Goal: Download file/media

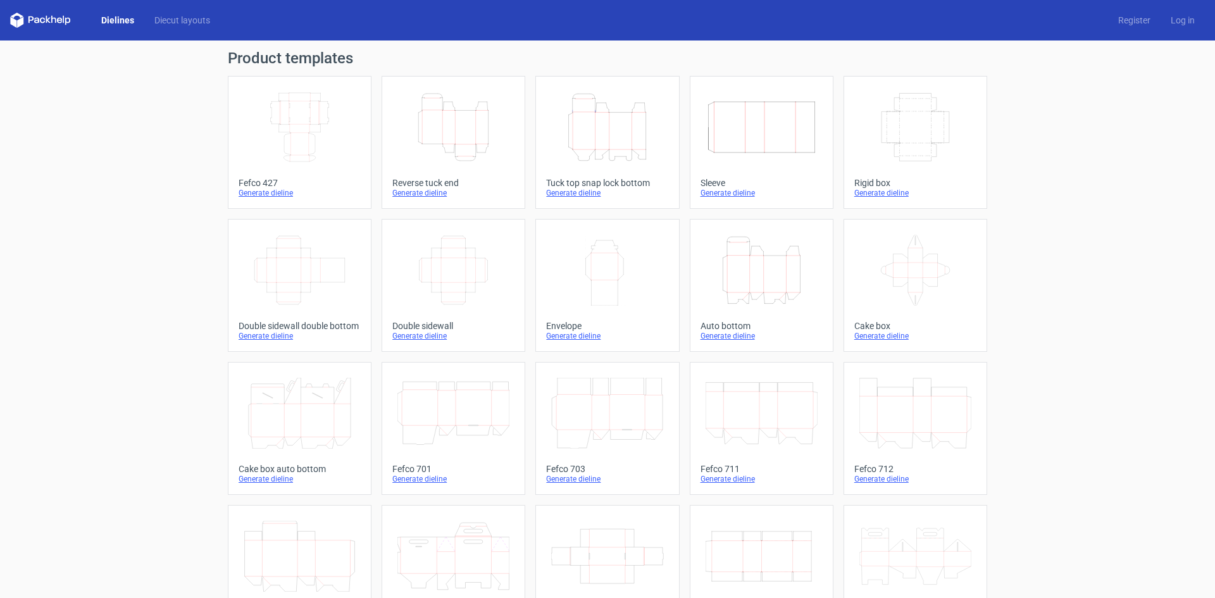
click at [463, 126] on icon "Height Depth Width" at bounding box center [453, 127] width 112 height 71
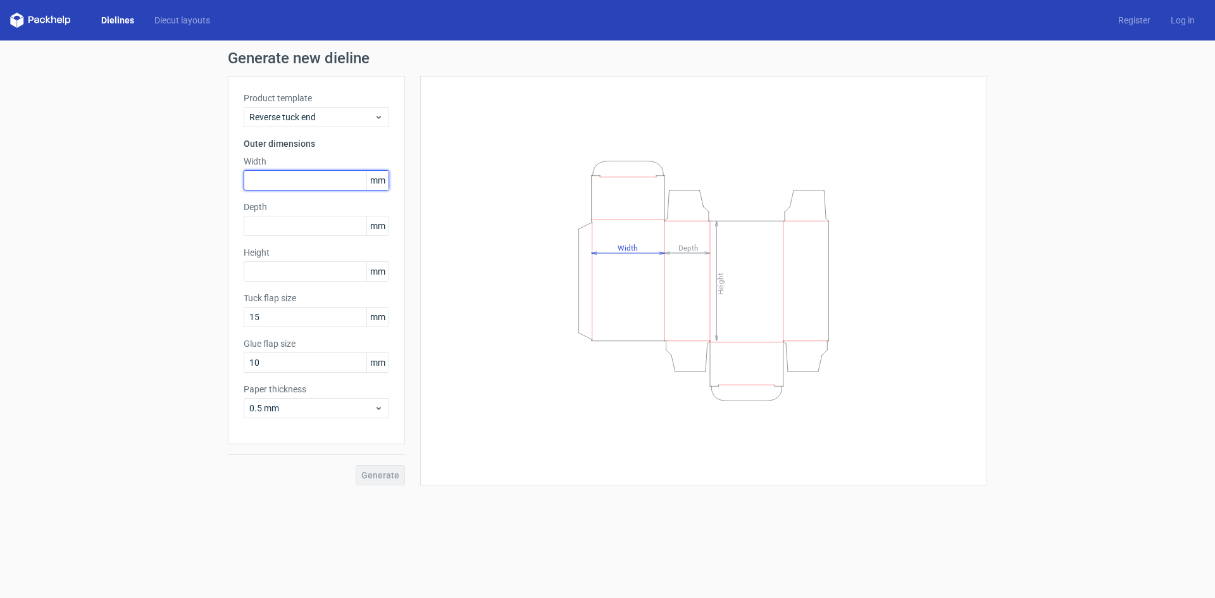
drag, startPoint x: 288, startPoint y: 186, endPoint x: 294, endPoint y: 182, distance: 7.2
click at [288, 184] on input "text" at bounding box center [317, 180] width 146 height 20
type input "38"
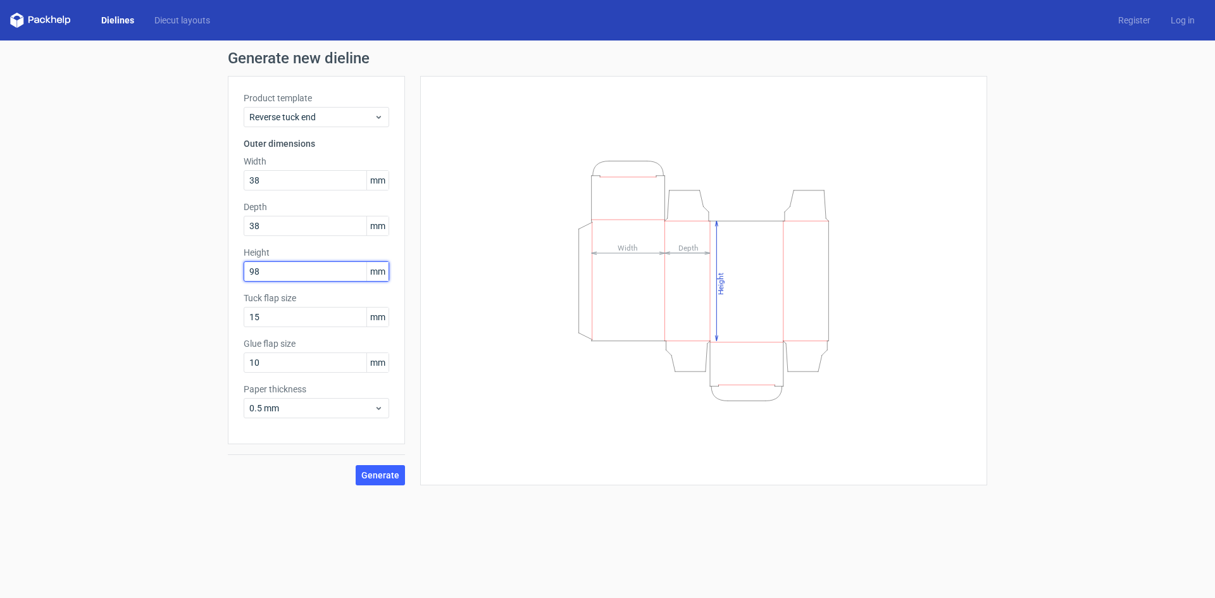
type input "98"
click at [384, 475] on span "Generate" at bounding box center [380, 475] width 38 height 9
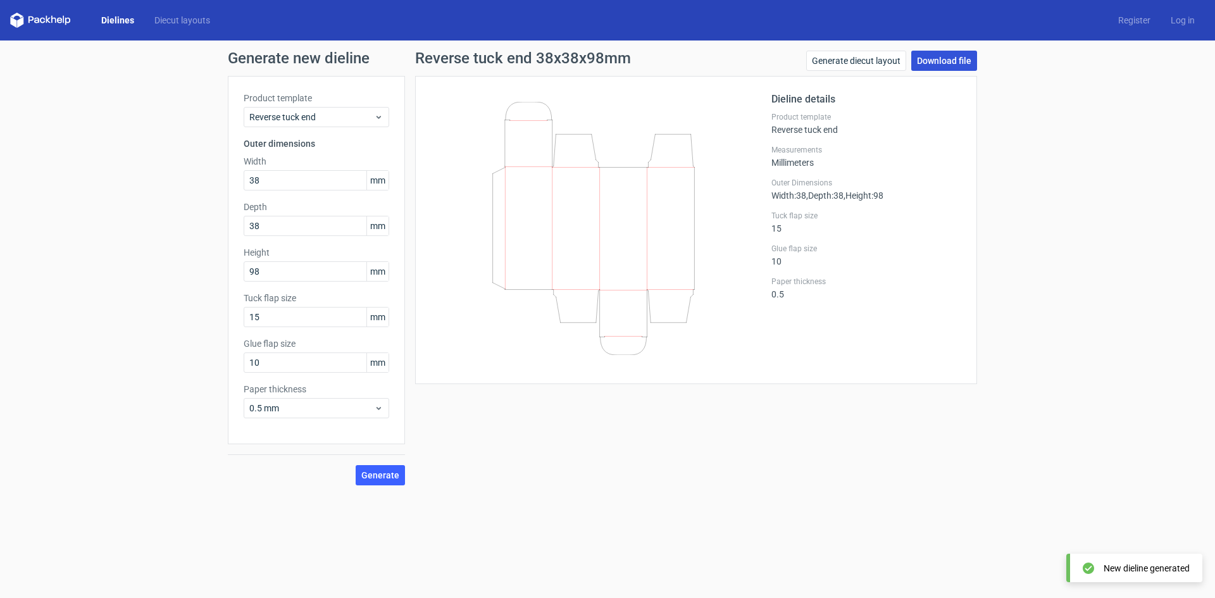
click at [933, 63] on link "Download file" at bounding box center [944, 61] width 66 height 20
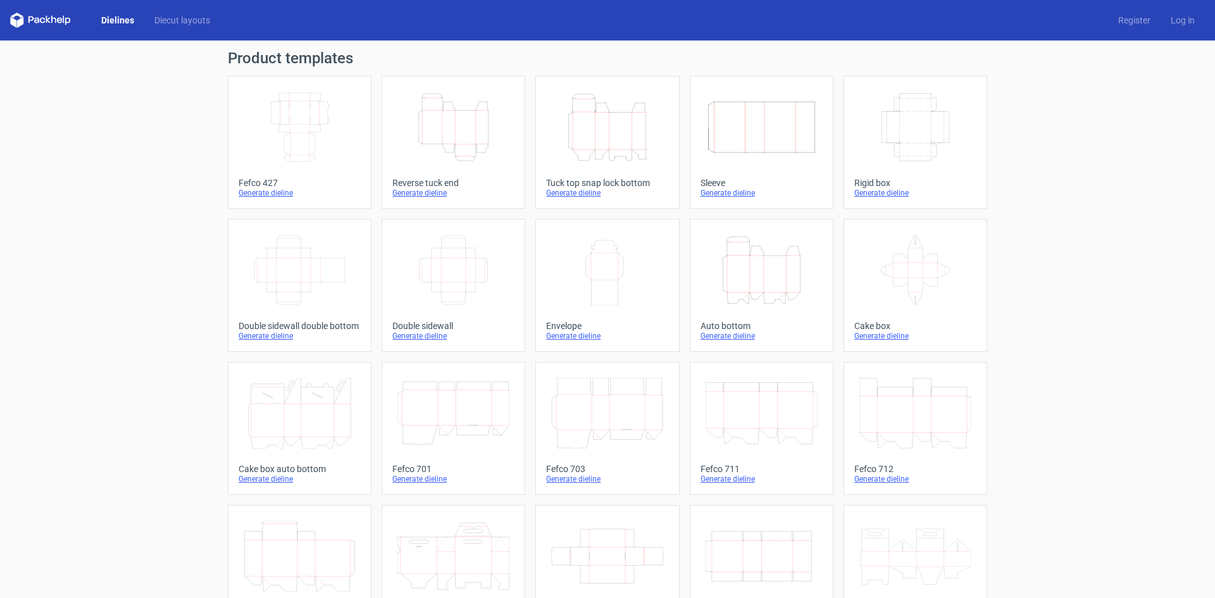
click at [461, 149] on icon "Height Depth Width" at bounding box center [453, 127] width 112 height 71
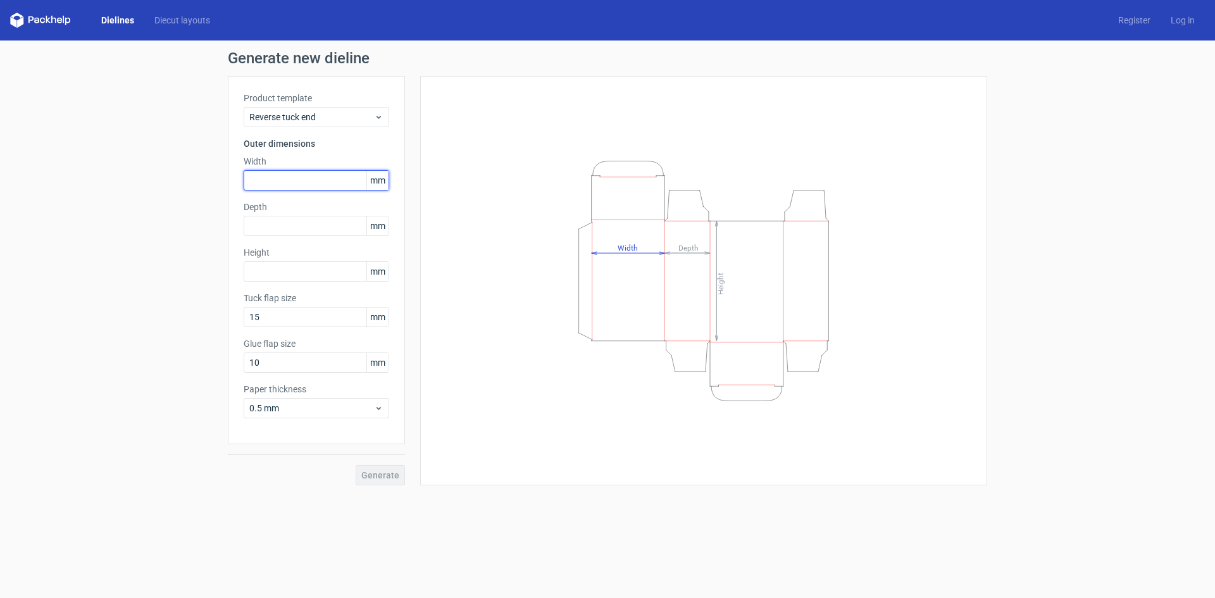
click at [280, 177] on input "text" at bounding box center [317, 180] width 146 height 20
type input "38"
type input "98"
click at [382, 469] on button "Generate" at bounding box center [380, 475] width 49 height 20
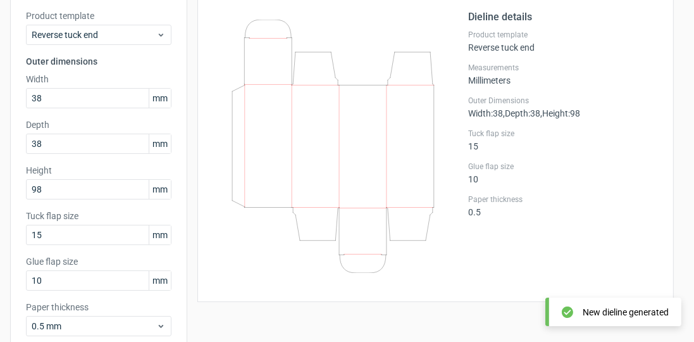
scroll to position [96, 0]
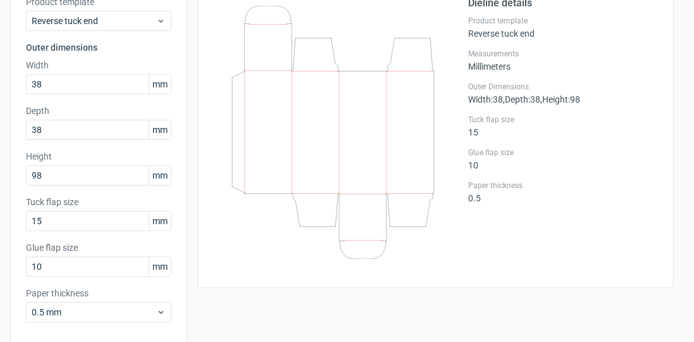
click at [356, 132] on icon at bounding box center [333, 132] width 220 height 253
